Goal: Task Accomplishment & Management: Manage account settings

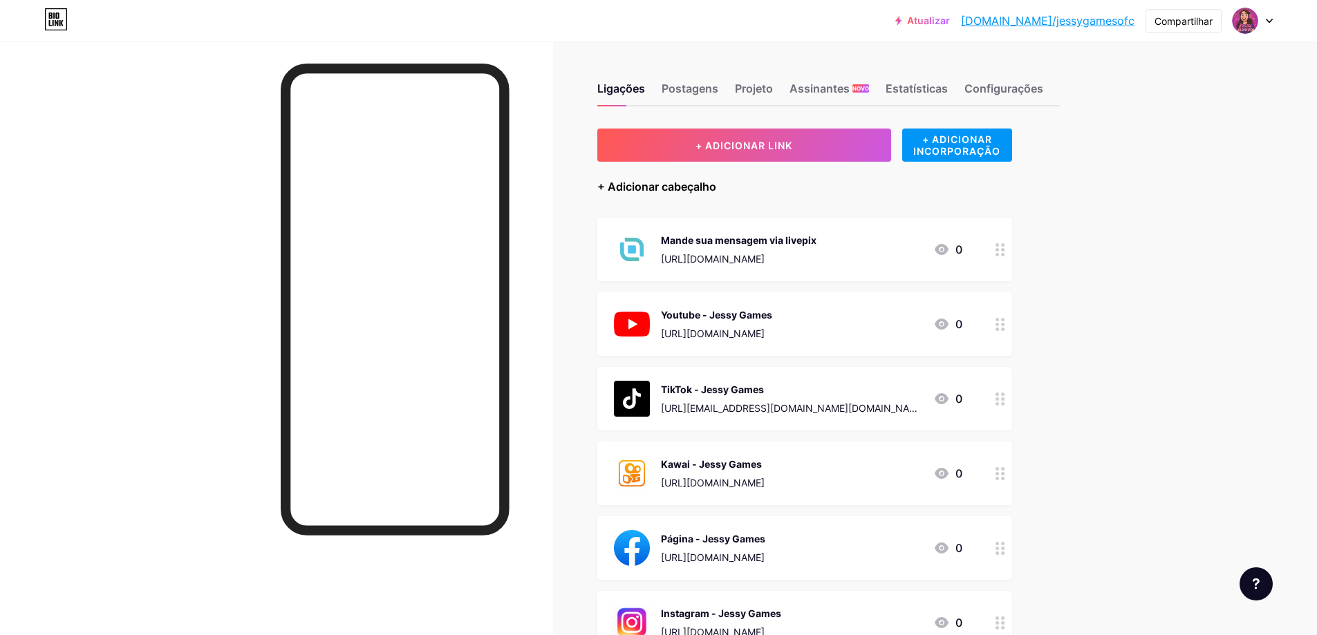
click at [685, 190] on font "+ Adicionar cabeçalho" at bounding box center [656, 187] width 119 height 14
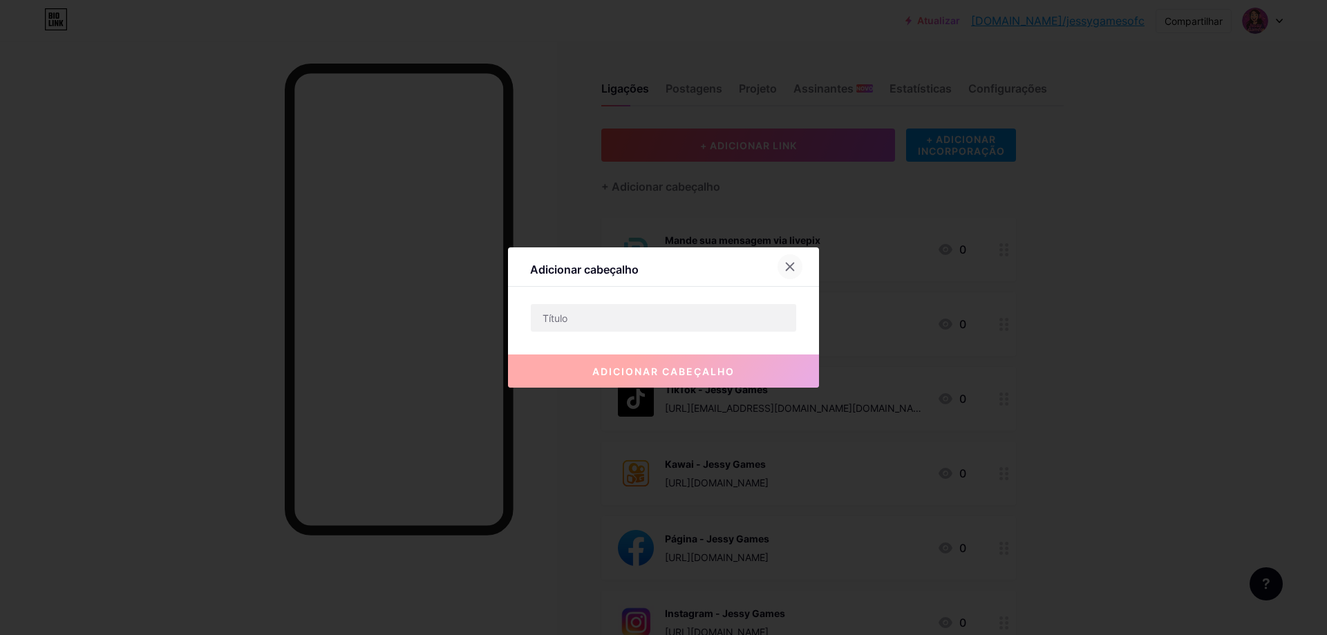
click at [790, 270] on icon at bounding box center [790, 266] width 11 height 11
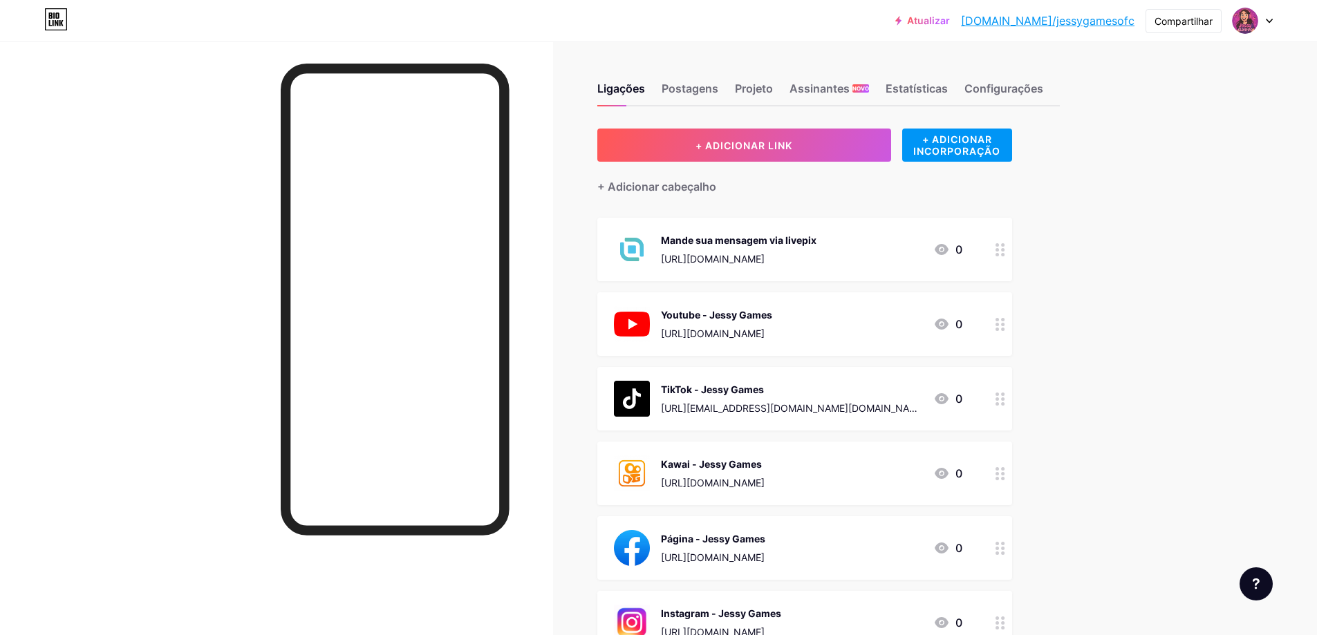
click at [873, 409] on div "TikTok - Jessy Games [URL][EMAIL_ADDRESS][DOMAIN_NAME][DOMAIN_NAME] 0" at bounding box center [788, 399] width 348 height 36
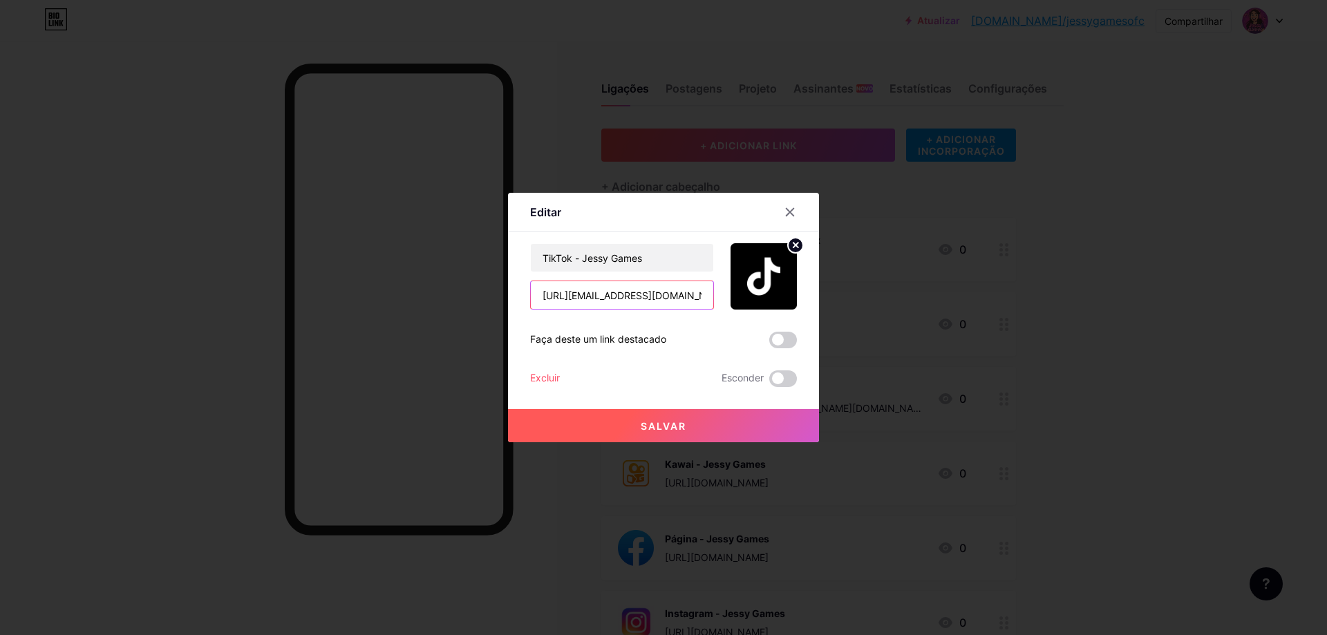
scroll to position [0, 17]
drag, startPoint x: 533, startPoint y: 297, endPoint x: 847, endPoint y: 323, distance: 314.9
click at [847, 323] on div "Editar Contente YouTube Reproduza vídeos do YouTube sem sair da sua página. ADI…" at bounding box center [663, 317] width 1327 height 635
click at [635, 301] on input "text" at bounding box center [622, 295] width 183 height 28
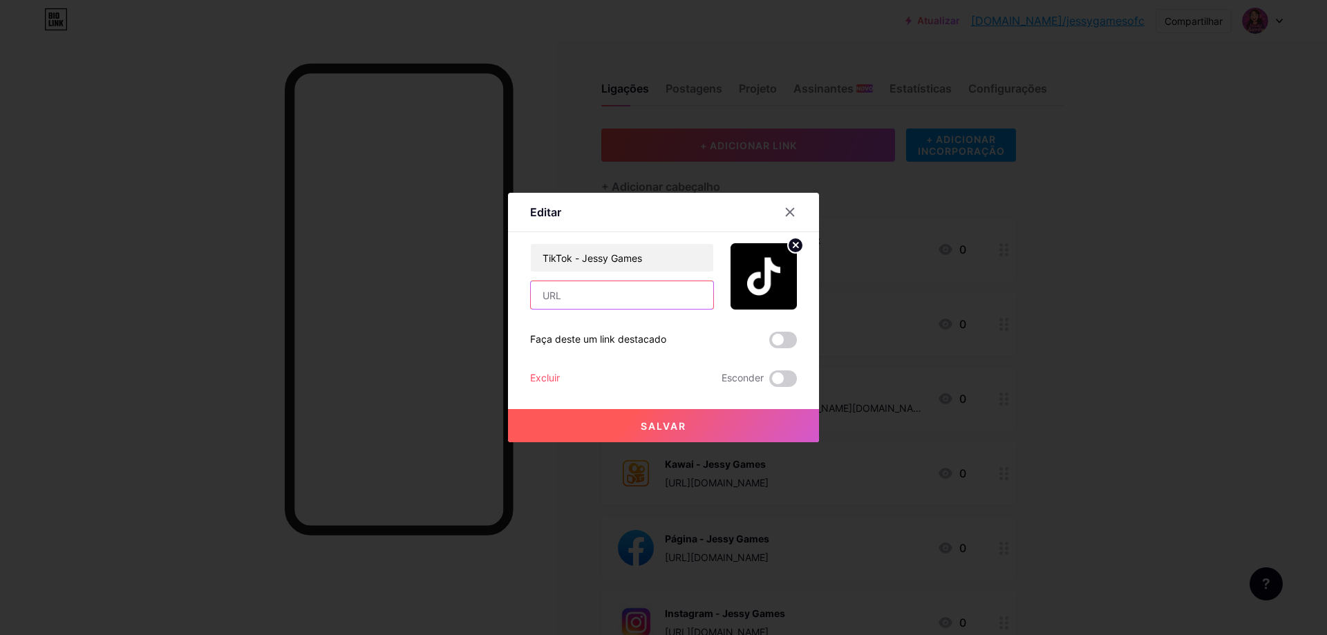
paste input "[URL][DOMAIN_NAME]"
type input "[URL][DOMAIN_NAME]"
click at [749, 422] on button "Salvar" at bounding box center [663, 425] width 311 height 33
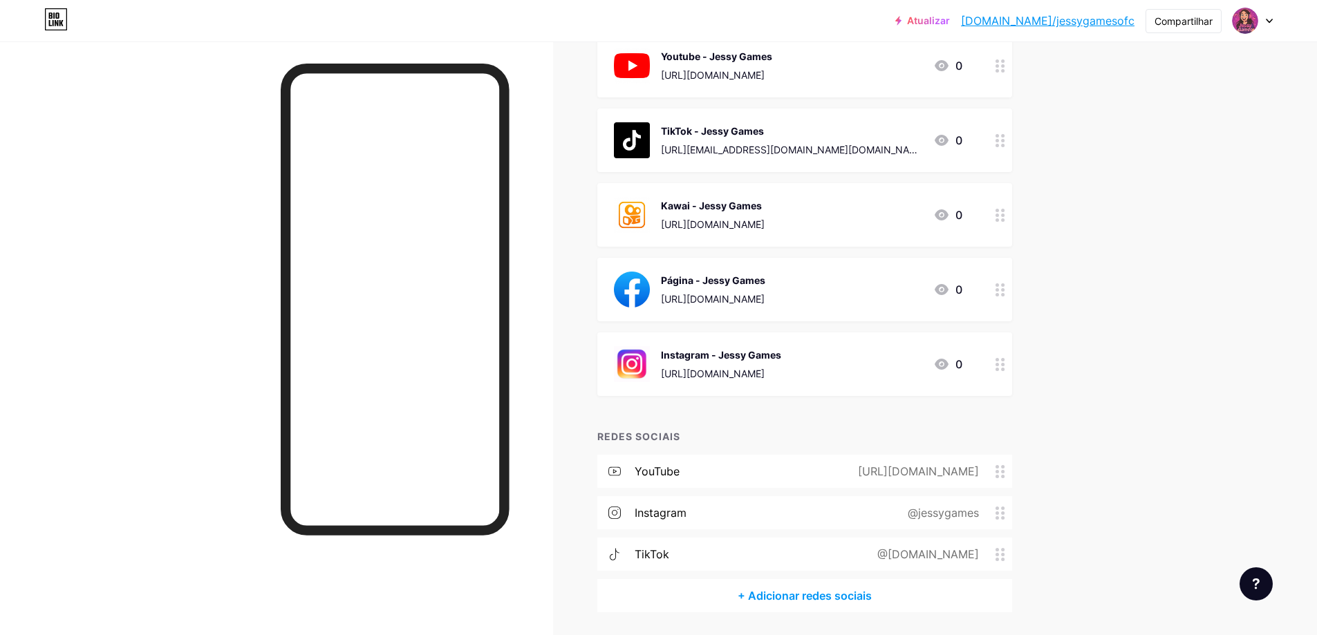
scroll to position [304, 0]
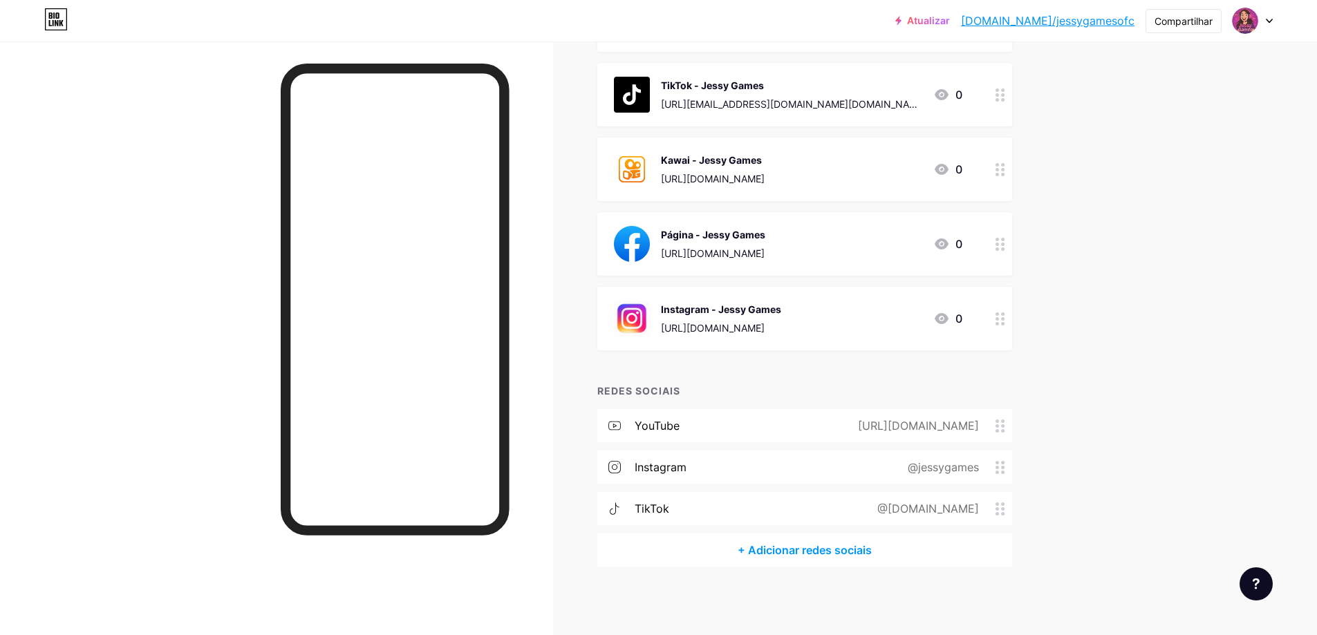
click at [964, 507] on font "@[DOMAIN_NAME]" at bounding box center [928, 509] width 102 height 14
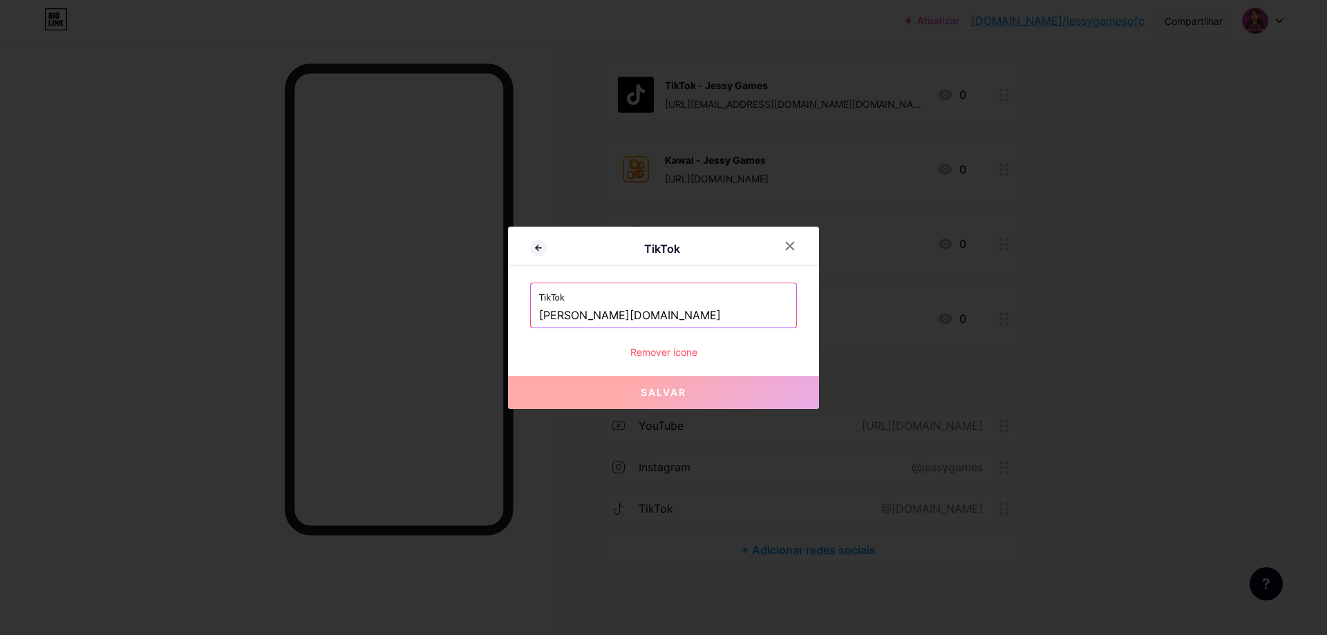
click at [562, 317] on input "[PERSON_NAME][DOMAIN_NAME]" at bounding box center [663, 316] width 249 height 24
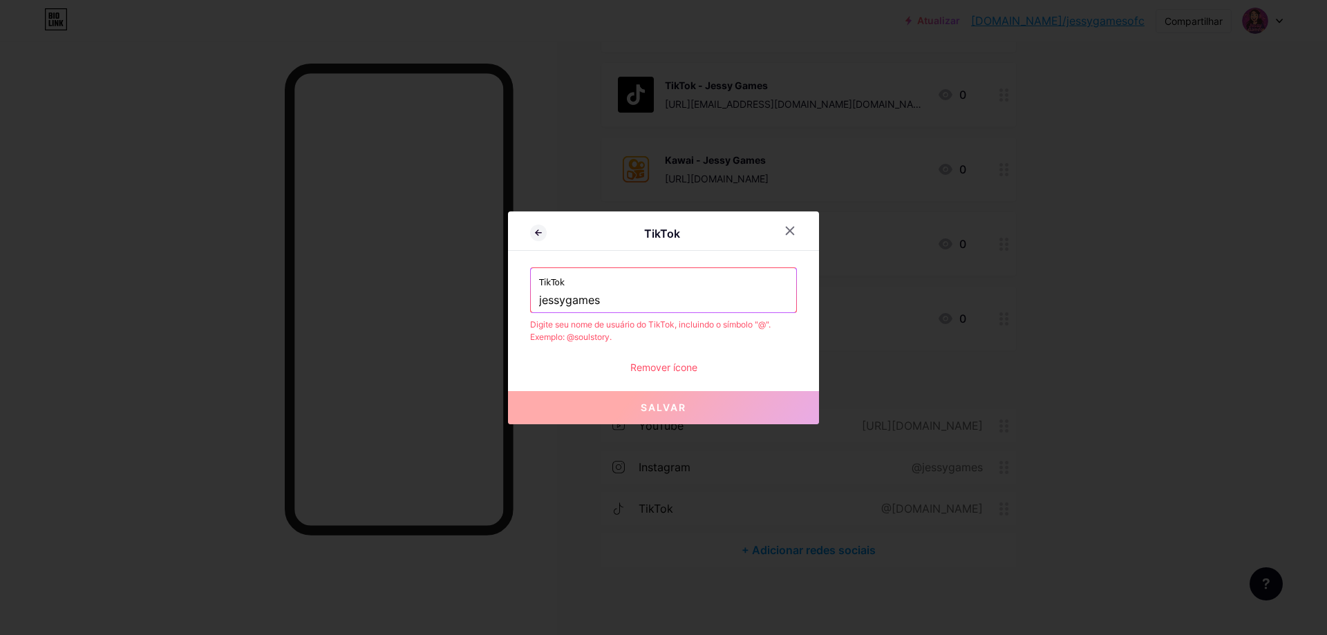
click at [606, 308] on input "jessygames" at bounding box center [663, 301] width 249 height 24
click at [534, 297] on div "TikTok jessygamesofc" at bounding box center [663, 290] width 265 height 44
click at [539, 301] on input "jessygamesofc" at bounding box center [663, 301] width 249 height 24
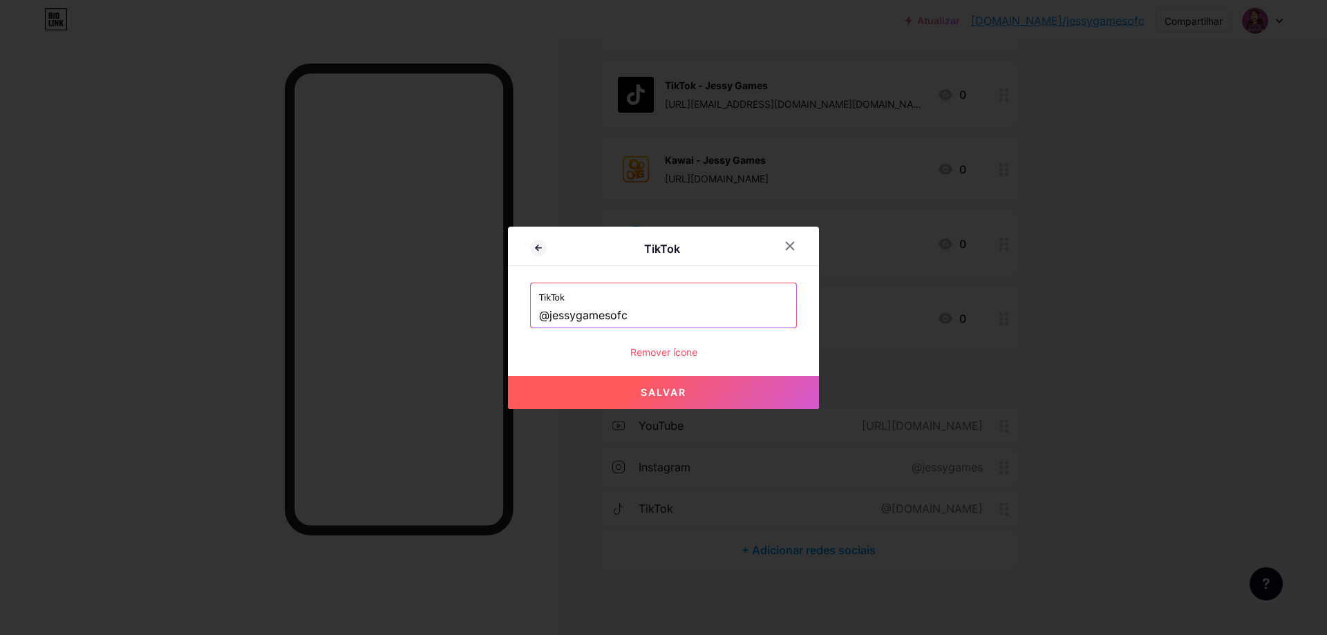
click at [617, 388] on button "Salvar" at bounding box center [663, 392] width 311 height 33
type input "[URL][DOMAIN_NAME]"
